Goal: Information Seeking & Learning: Learn about a topic

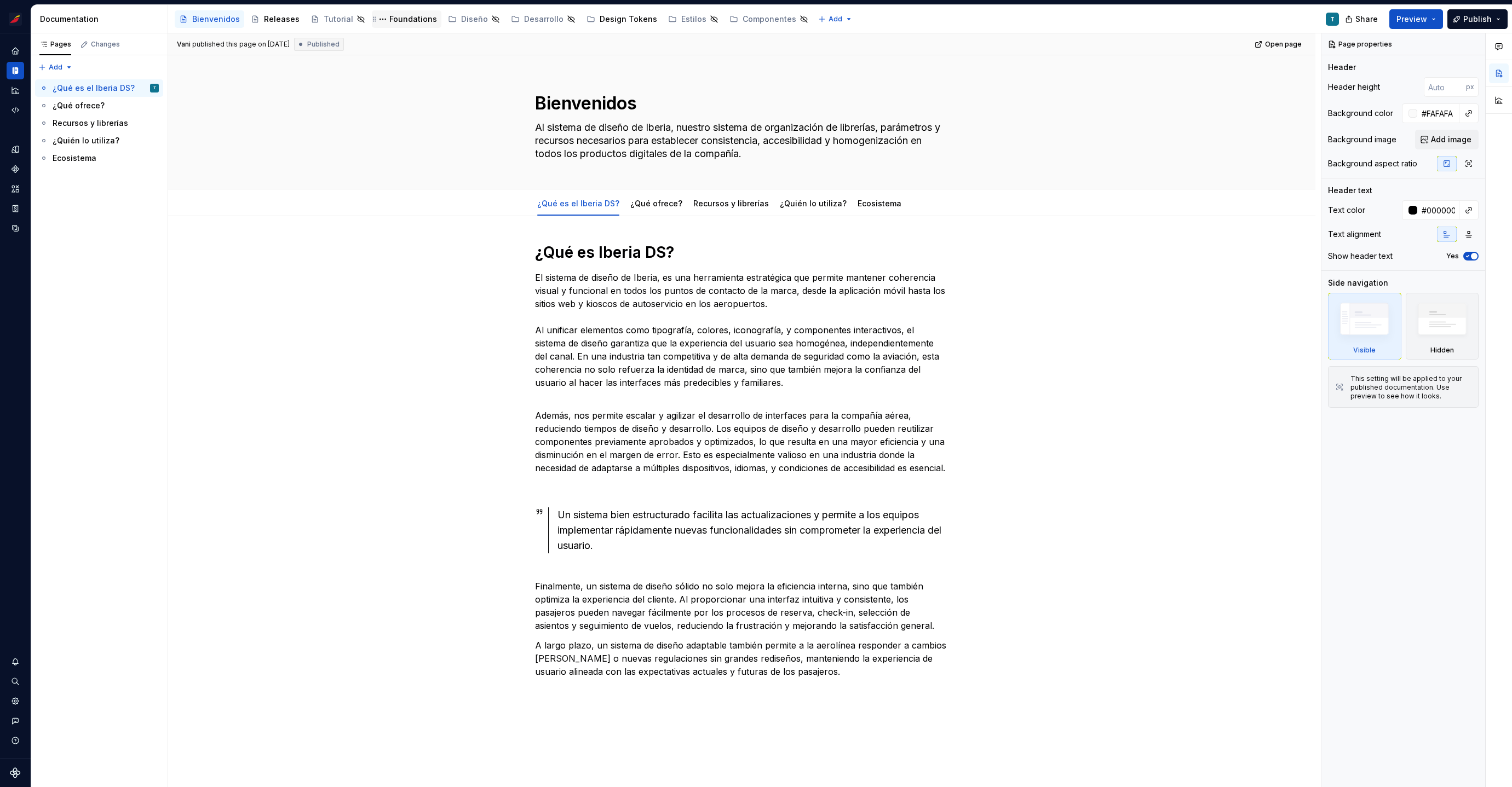
click at [412, 20] on div "Foundations" at bounding box center [413, 19] width 48 height 11
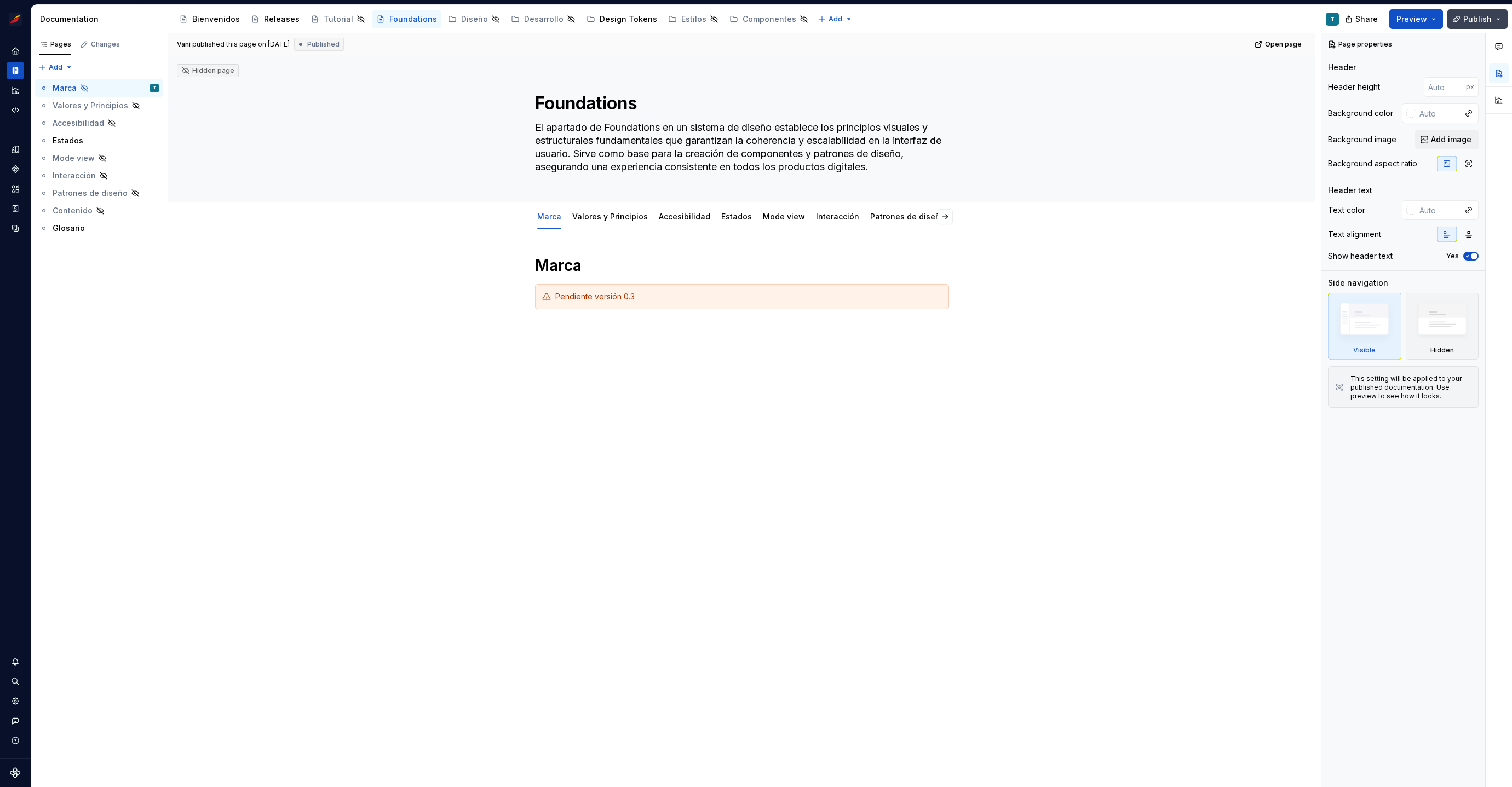
click at [1504, 16] on button "Publish" at bounding box center [1477, 19] width 60 height 20
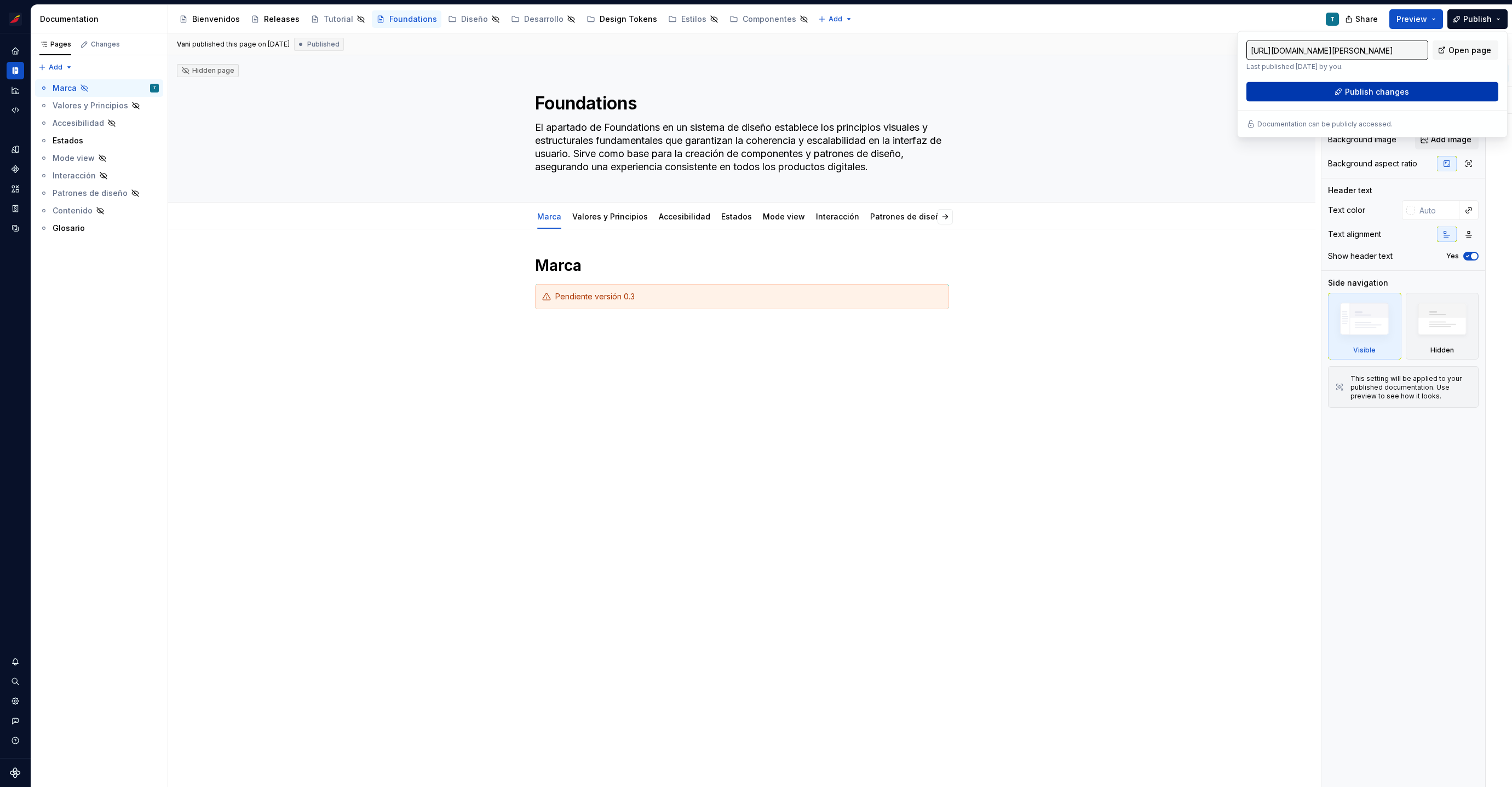
click at [1384, 94] on span "Publish changes" at bounding box center [1377, 92] width 64 height 11
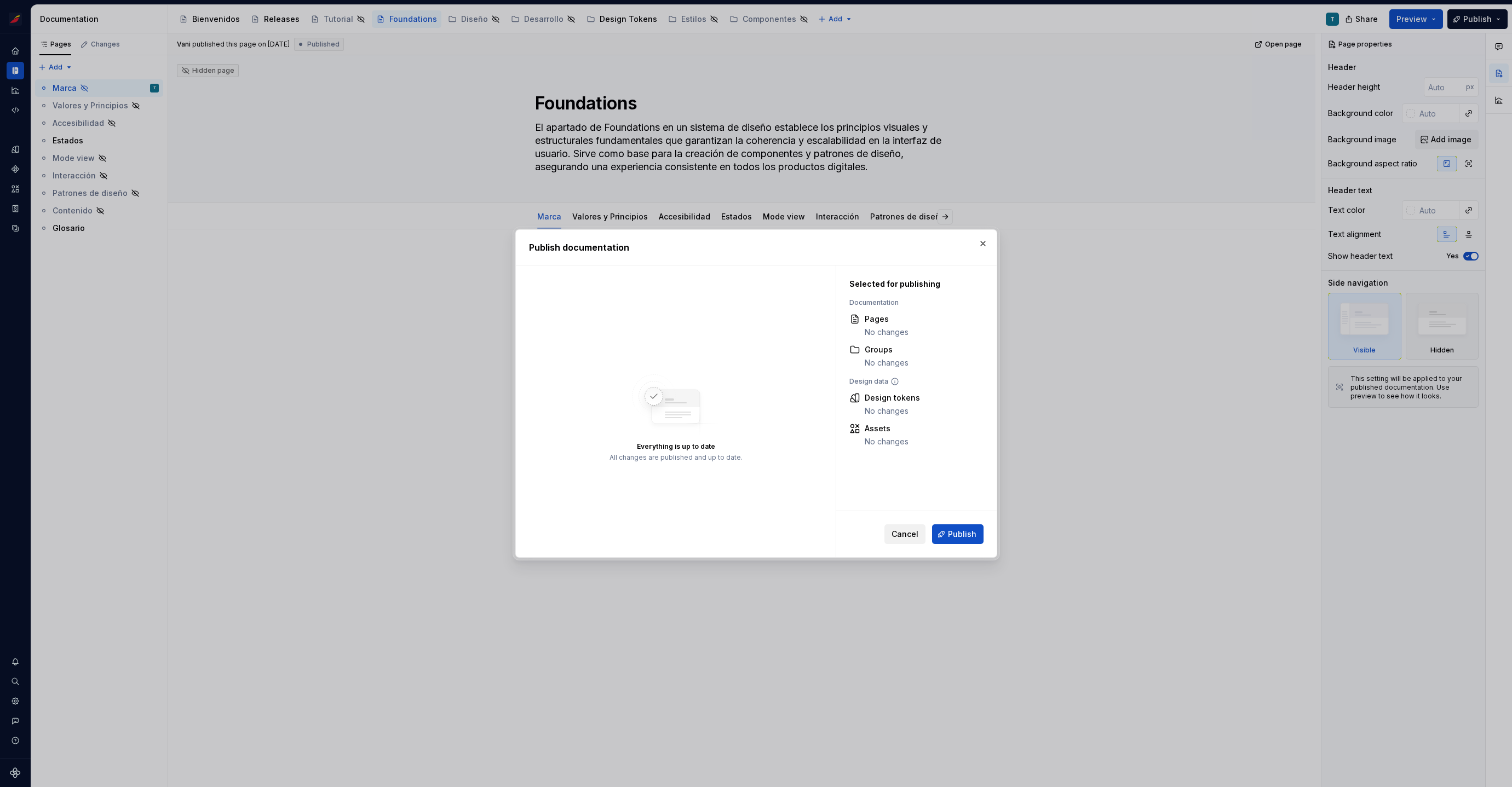
click at [903, 533] on span "Cancel" at bounding box center [905, 534] width 27 height 11
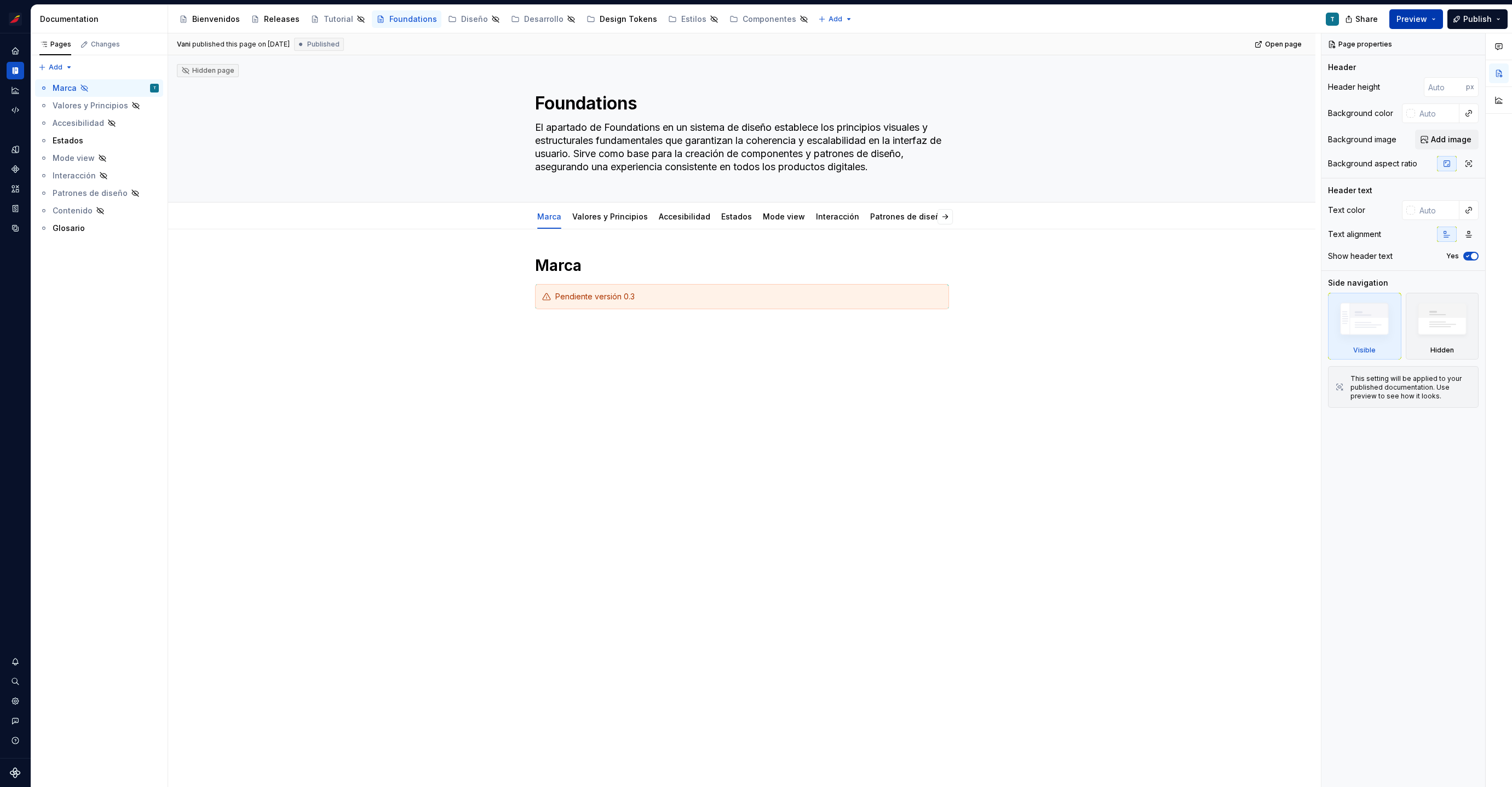
click at [1438, 17] on button "Preview" at bounding box center [1416, 19] width 54 height 20
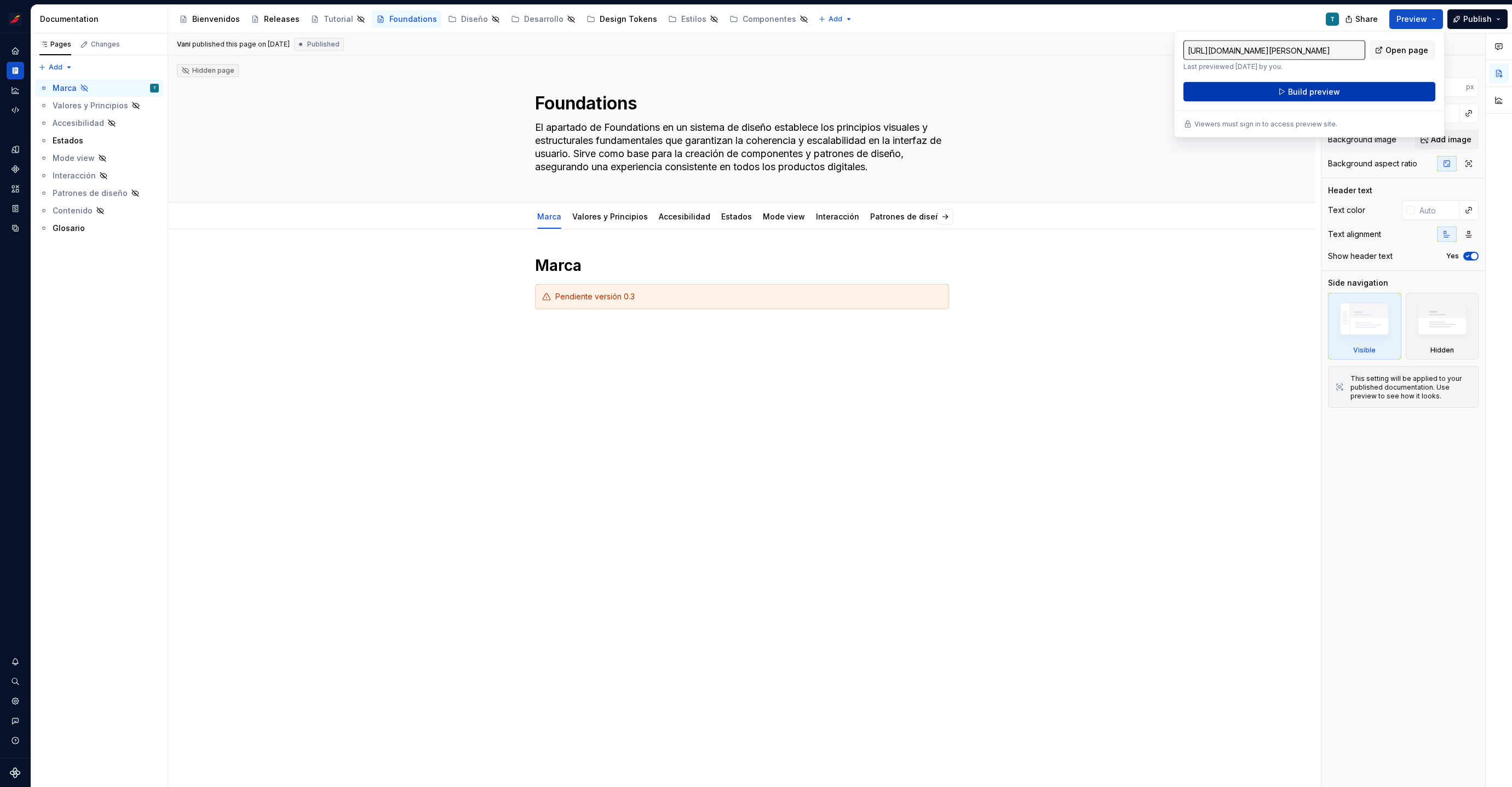
click at [1330, 94] on span "Build preview" at bounding box center [1314, 92] width 52 height 11
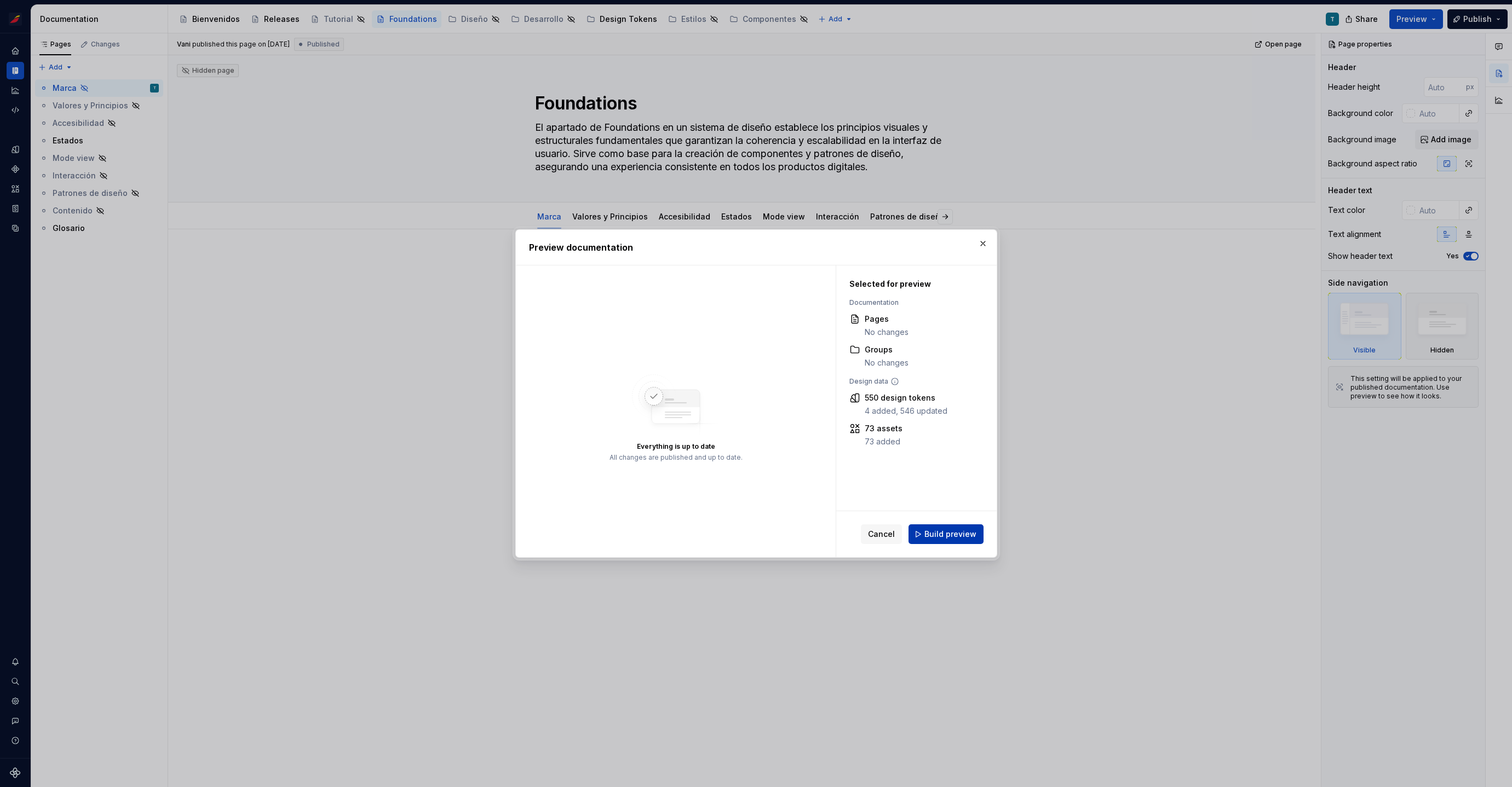
click at [959, 536] on span "Build preview" at bounding box center [950, 534] width 52 height 11
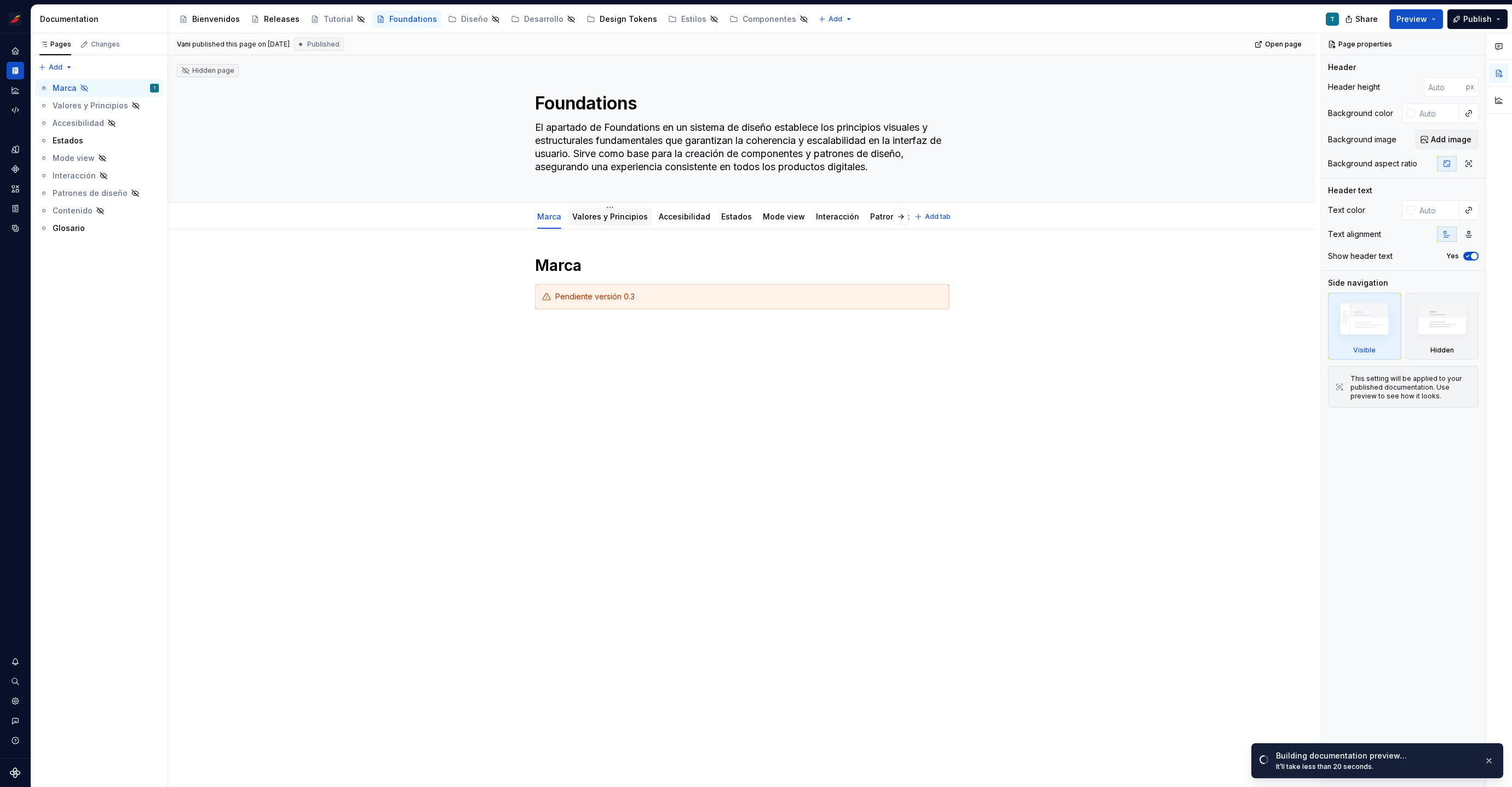
click at [622, 219] on link "Valores y Principios" at bounding box center [610, 217] width 76 height 10
click at [694, 220] on link "Accesibilidad" at bounding box center [685, 217] width 51 height 10
click at [842, 219] on link "Interacción" at bounding box center [838, 217] width 43 height 10
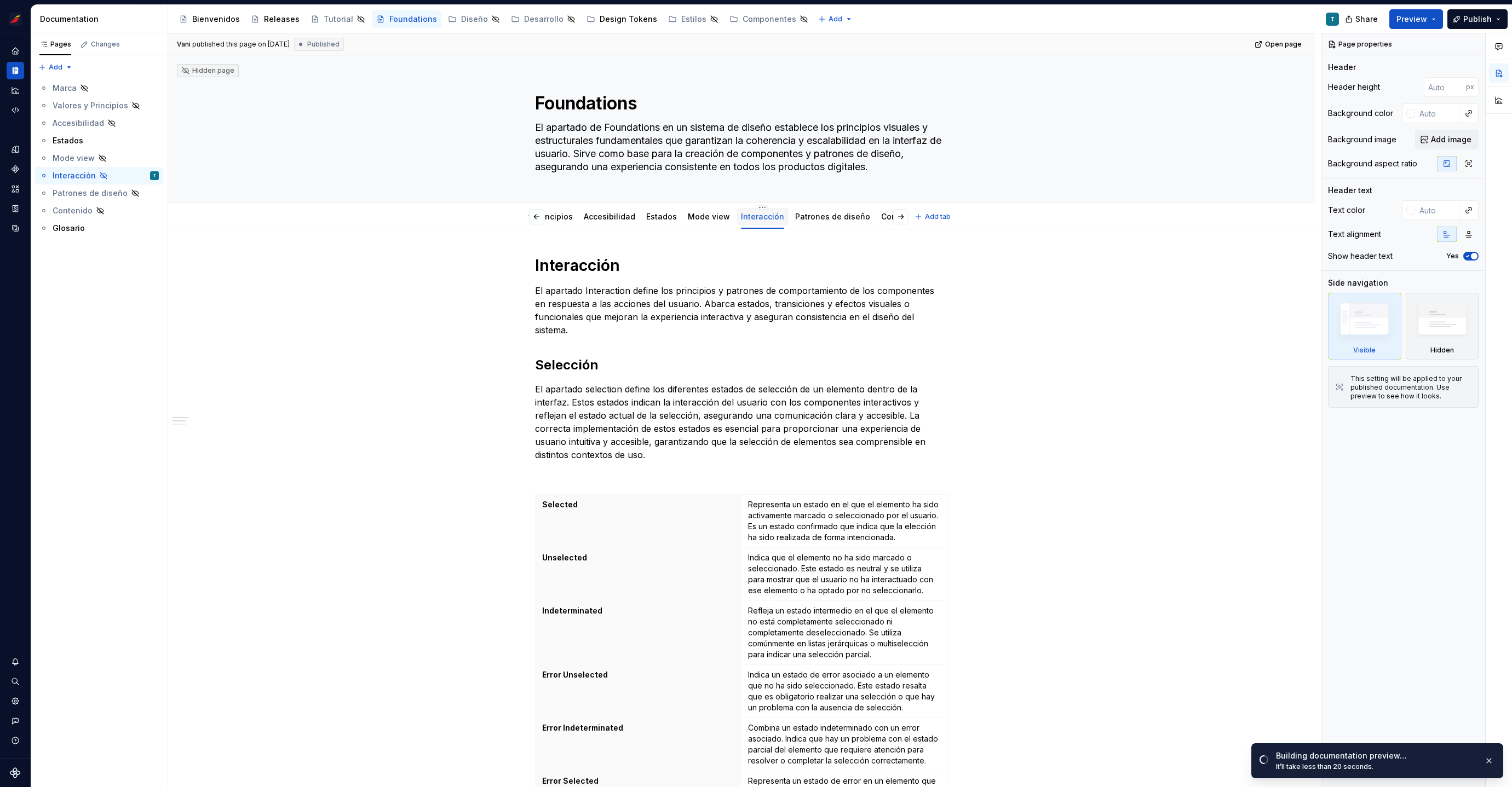
scroll to position [0, 116]
click at [772, 216] on link "Patrones de diseño" at bounding box center [791, 217] width 75 height 10
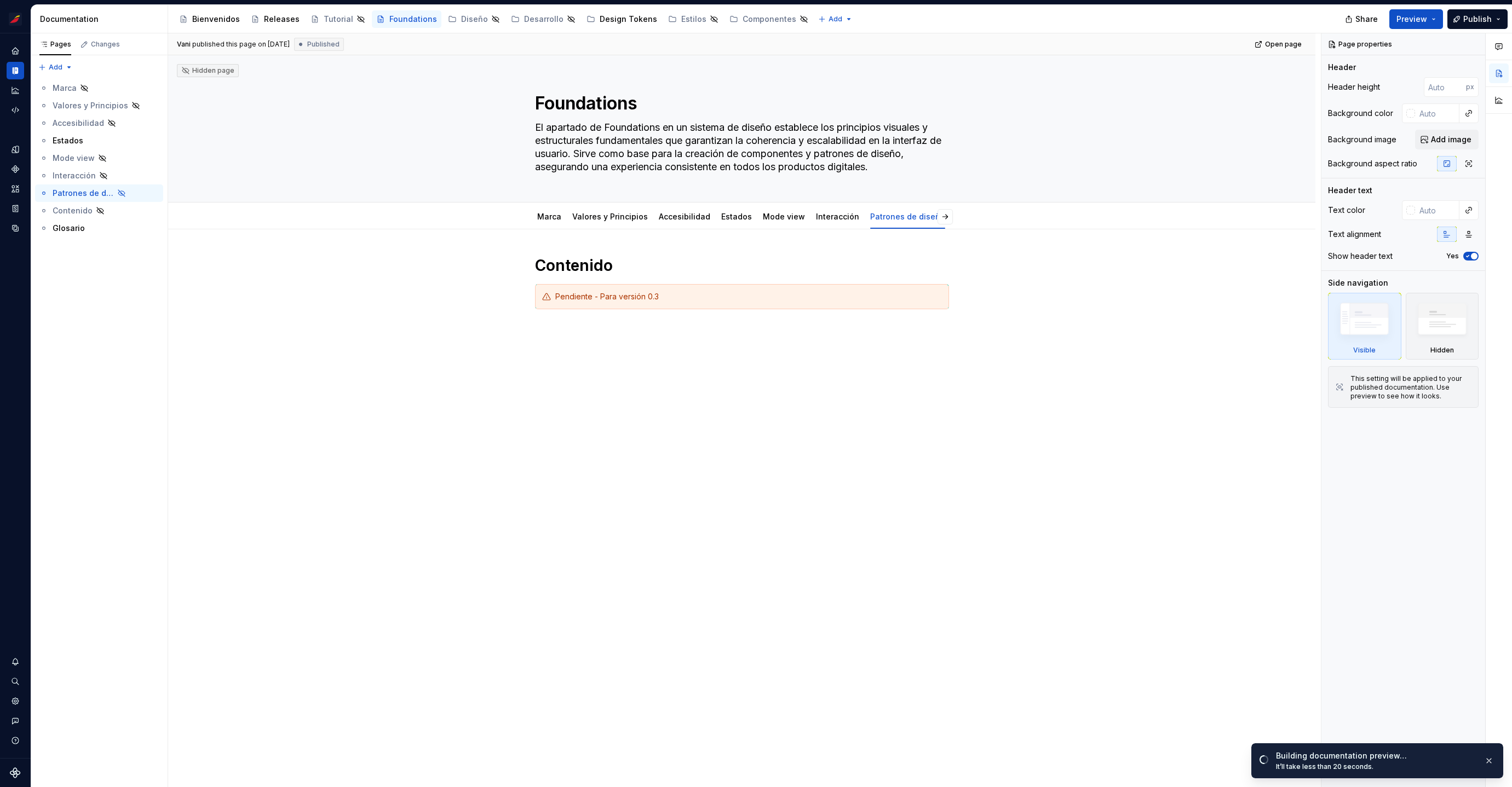
type textarea "*"
